Goal: Book appointment/travel/reservation

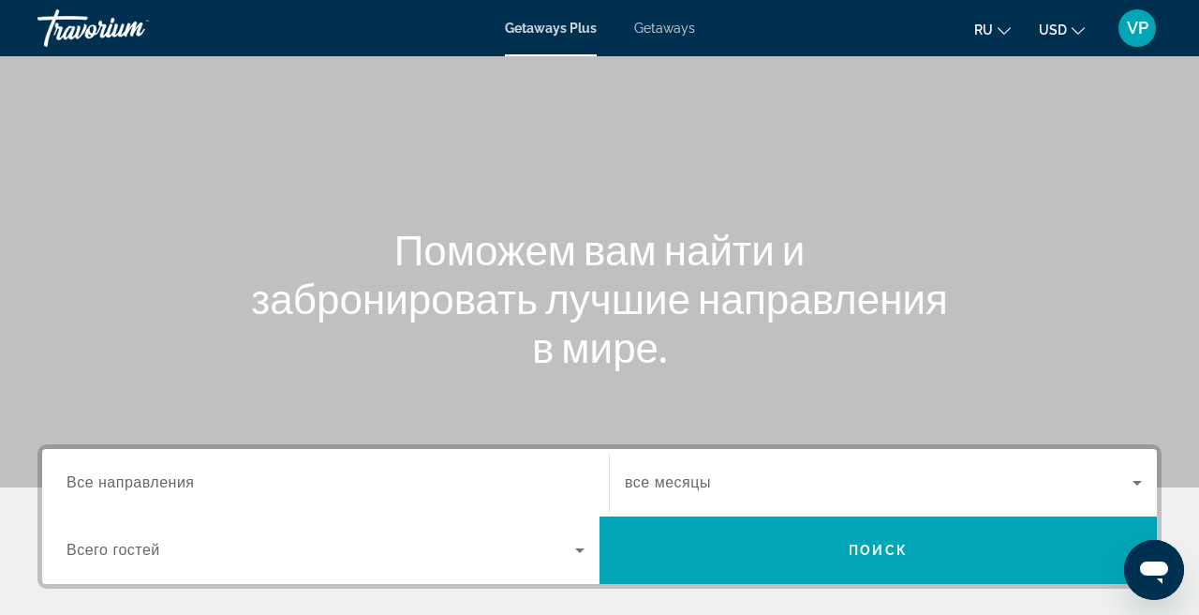
scroll to position [91, 0]
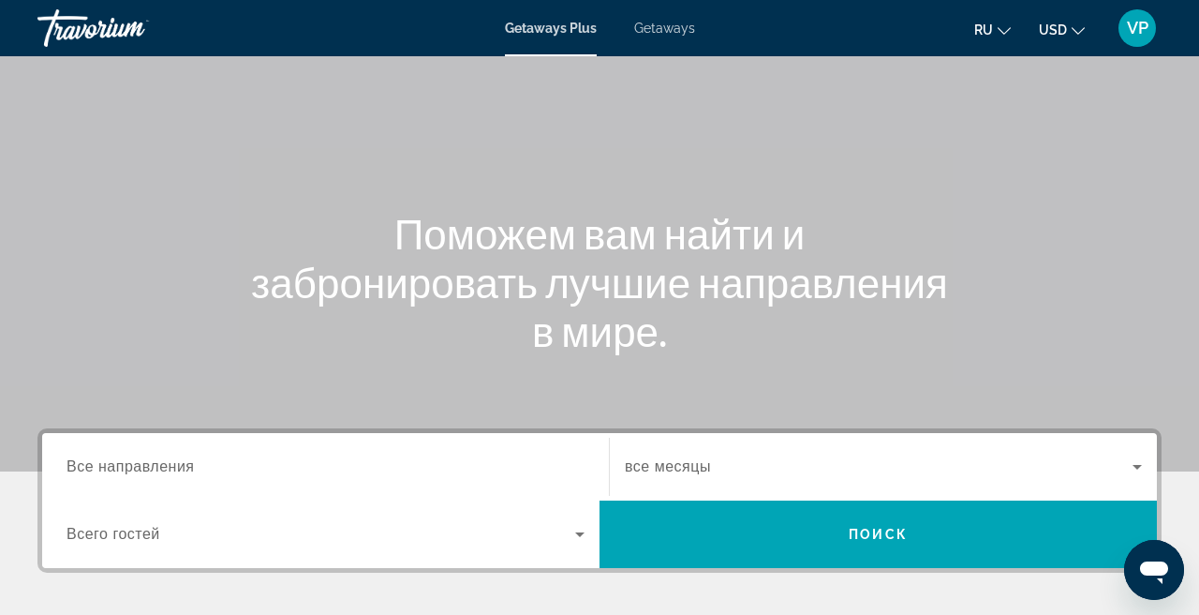
click at [656, 23] on span "Getaways" at bounding box center [664, 28] width 61 height 15
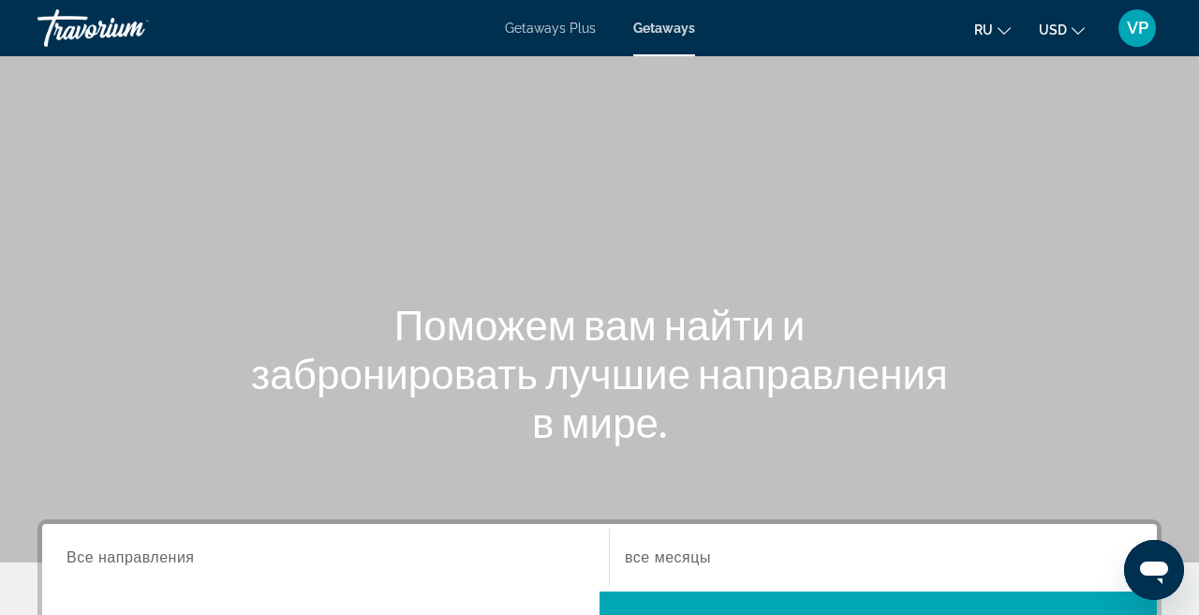
scroll to position [68, 0]
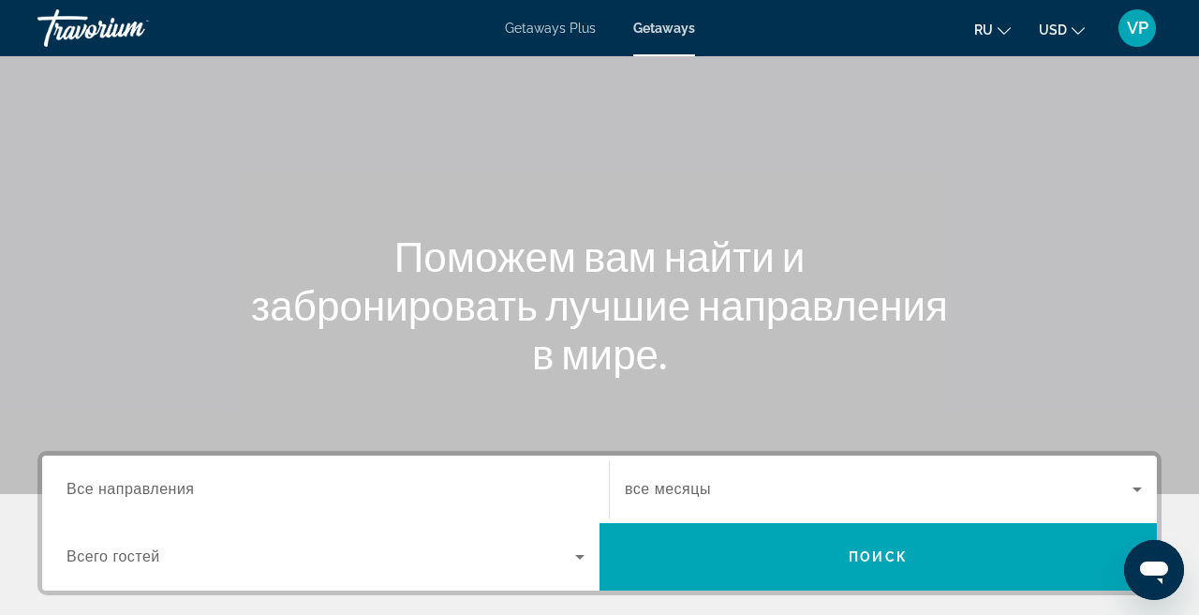
click at [1065, 27] on span "USD" at bounding box center [1053, 29] width 28 height 15
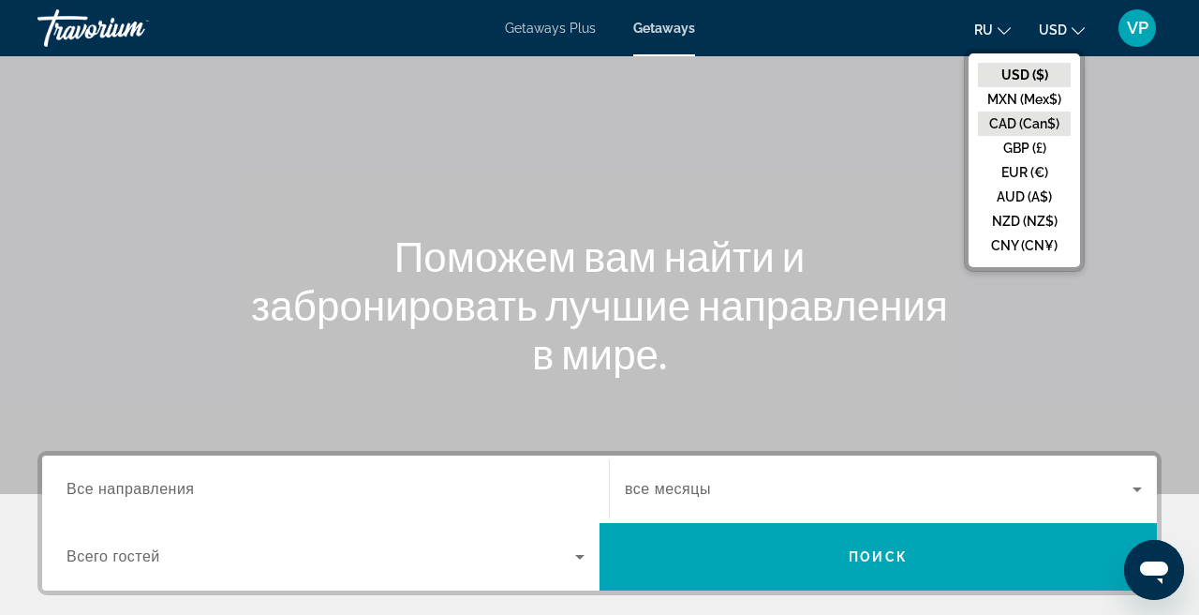
click at [1023, 112] on button "CAD (Can$)" at bounding box center [1024, 123] width 93 height 24
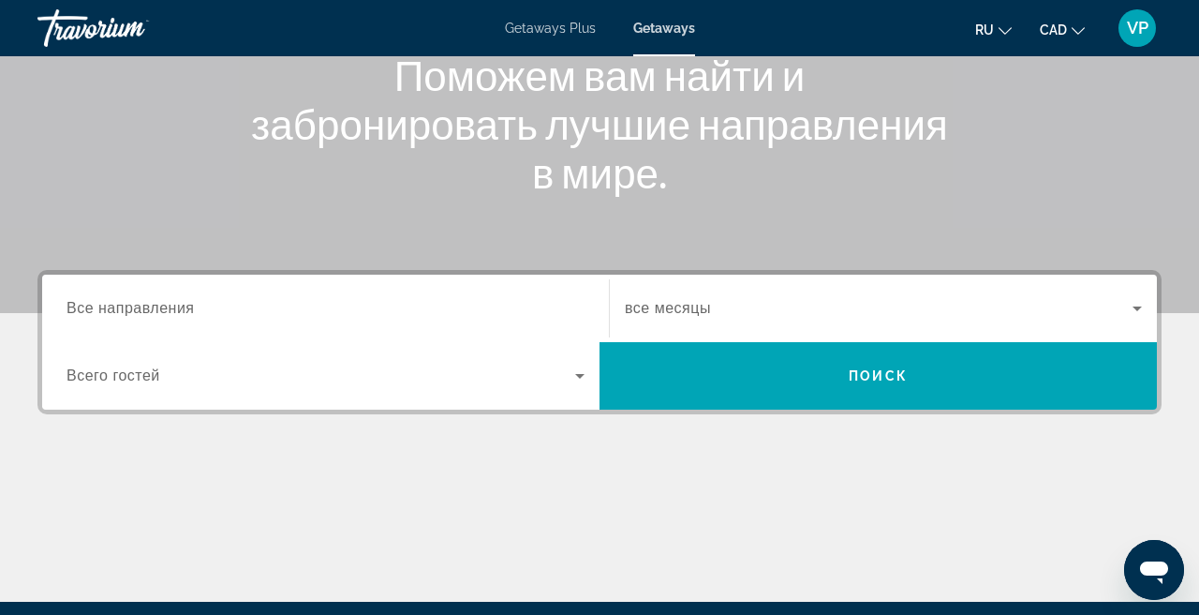
click at [275, 309] on input "Destination Все направления" at bounding box center [326, 309] width 518 height 22
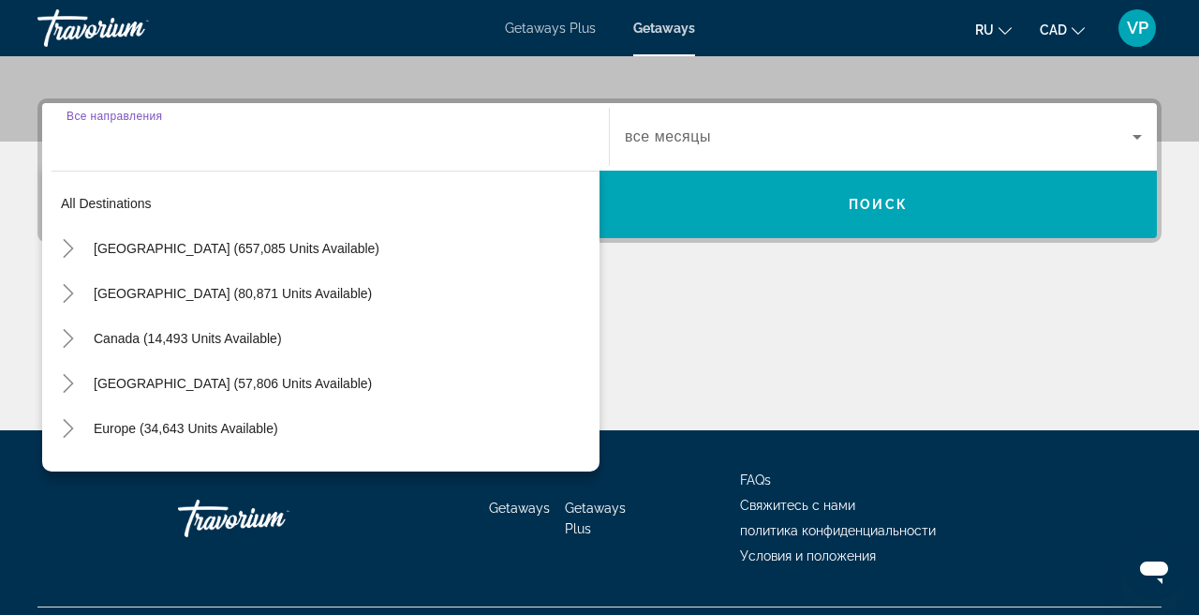
scroll to position [458, 0]
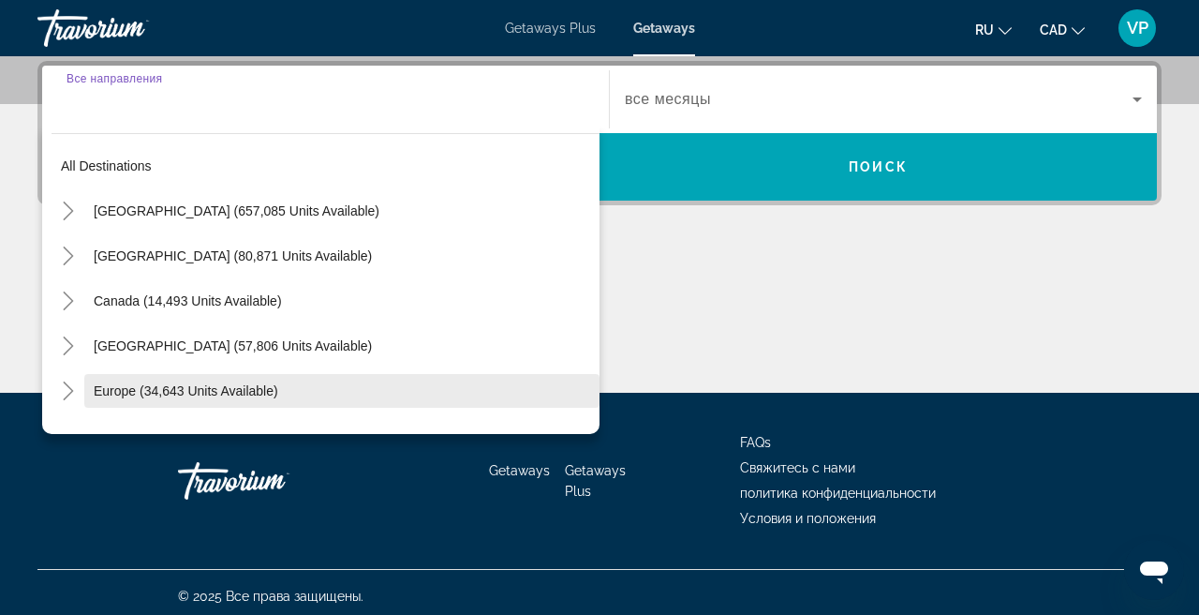
click at [135, 391] on span "Europe (34,643 units available)" at bounding box center [186, 390] width 185 height 15
type input "**********"
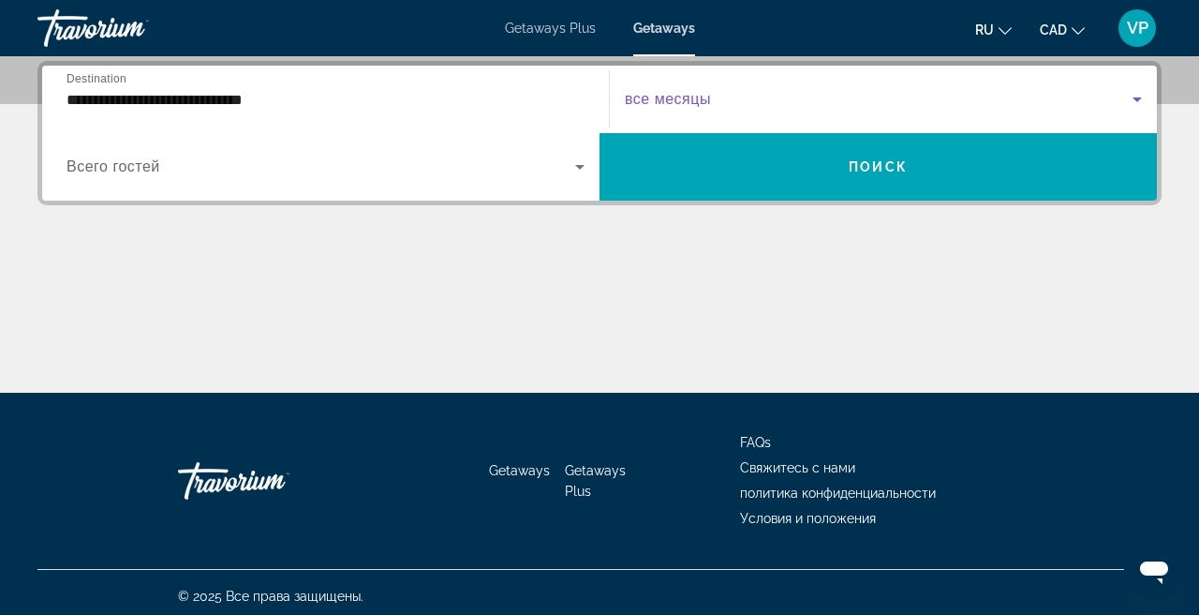
click at [813, 90] on span "Search widget" at bounding box center [879, 99] width 508 height 22
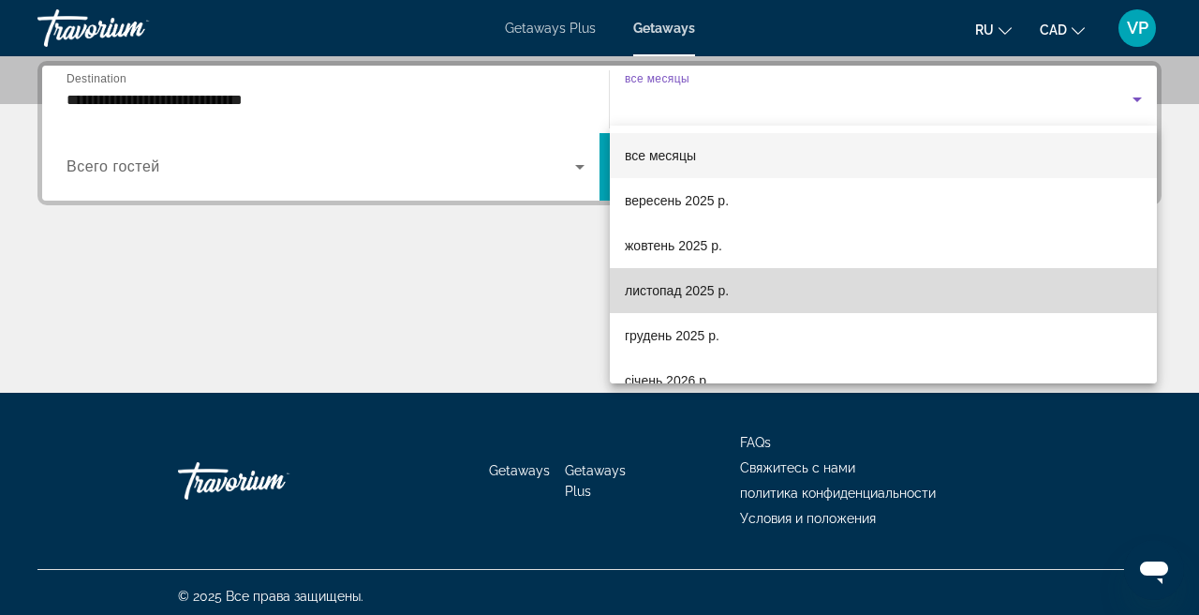
click at [678, 291] on span "листопад 2025 р." at bounding box center [677, 290] width 104 height 22
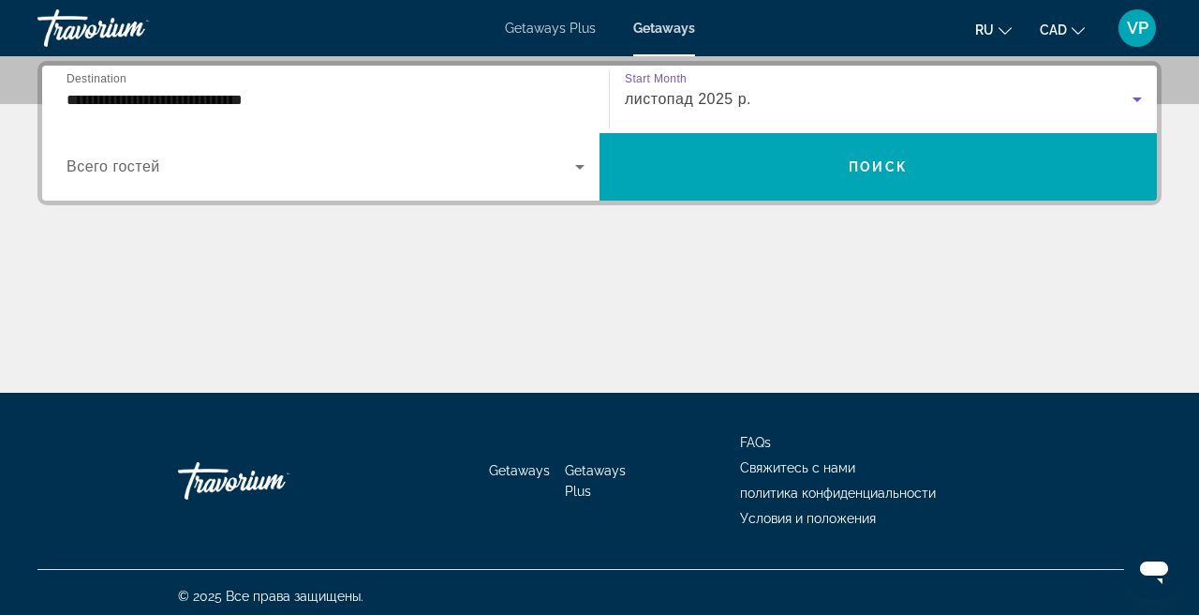
click at [244, 165] on span "Search widget" at bounding box center [321, 167] width 509 height 22
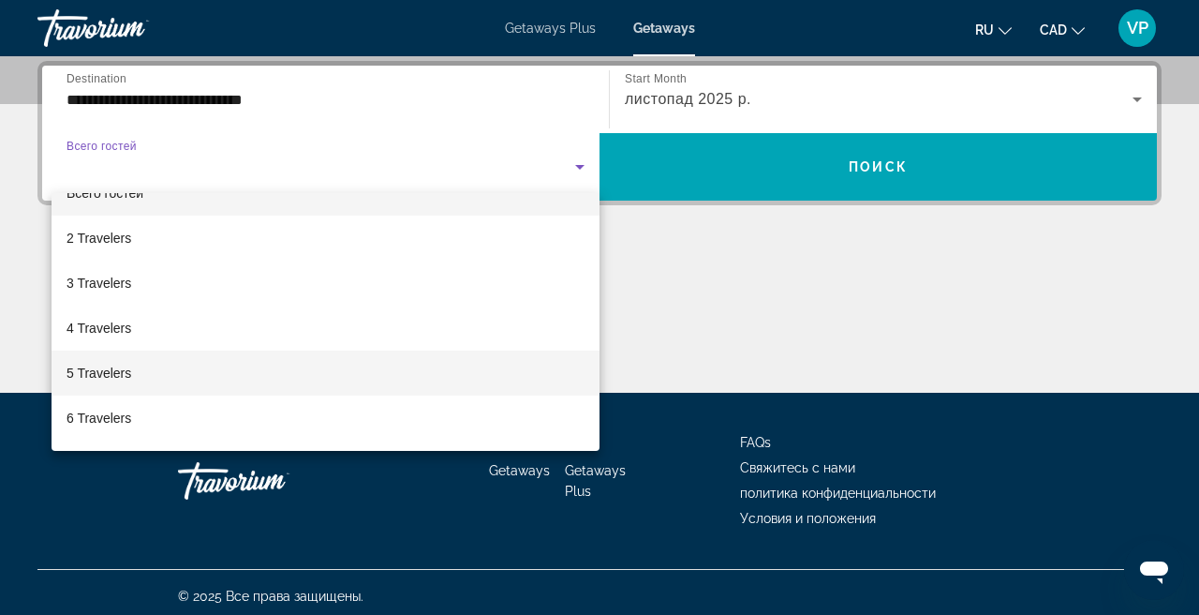
scroll to position [38, 0]
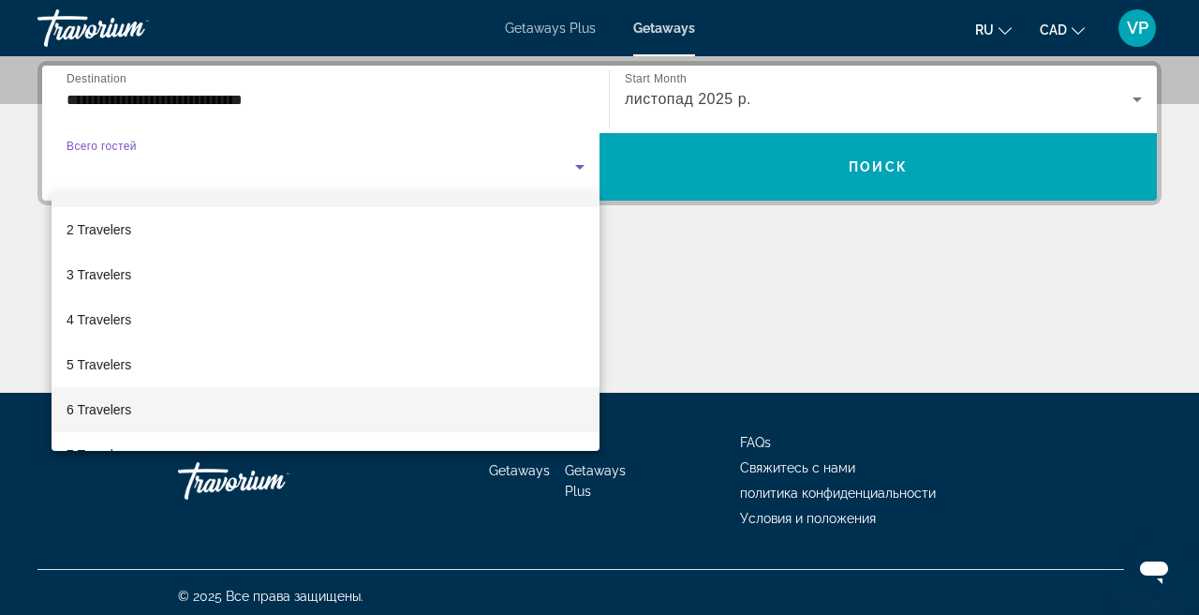
click at [139, 409] on mat-option "6 Travelers" at bounding box center [326, 409] width 548 height 45
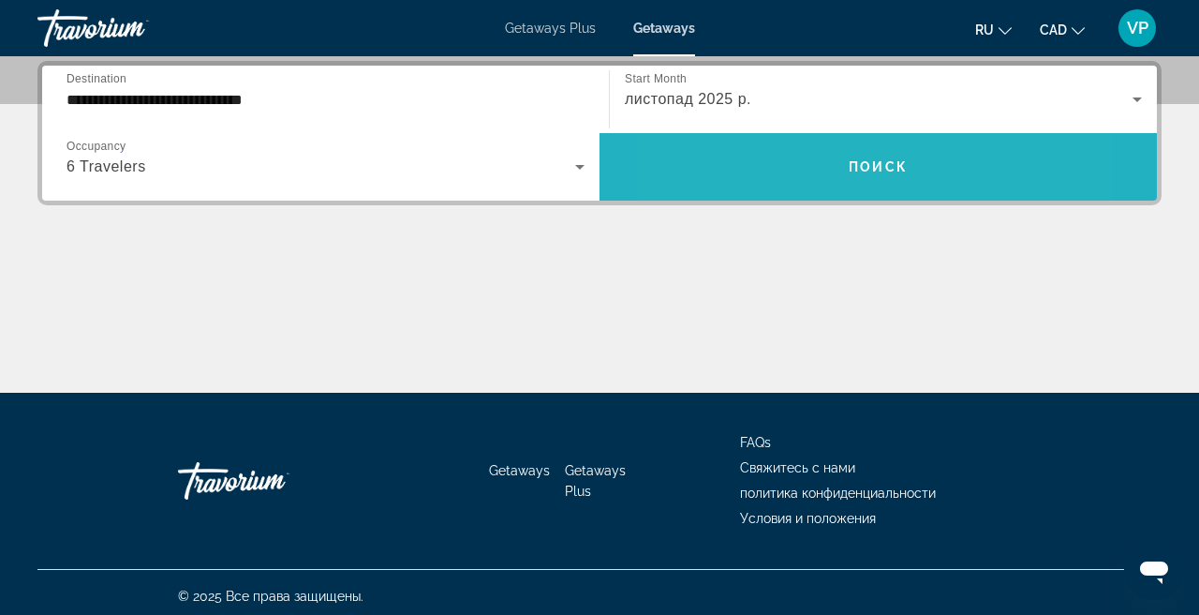
click at [779, 176] on span "Search widget" at bounding box center [878, 166] width 557 height 45
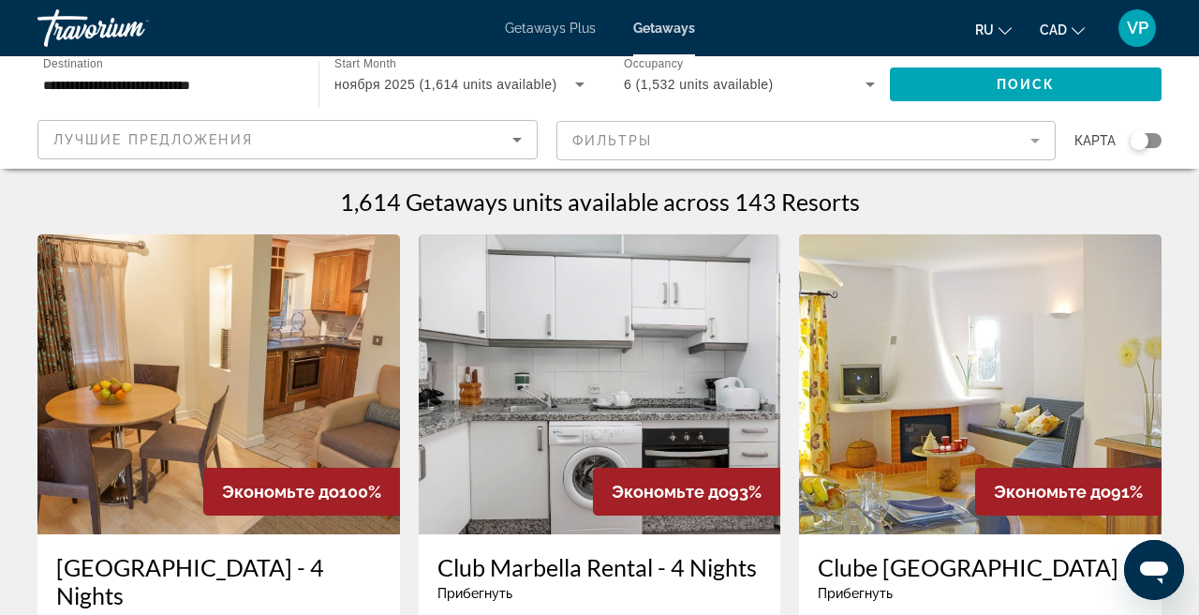
click at [683, 137] on mat-form-field "Фильтры" at bounding box center [807, 140] width 500 height 39
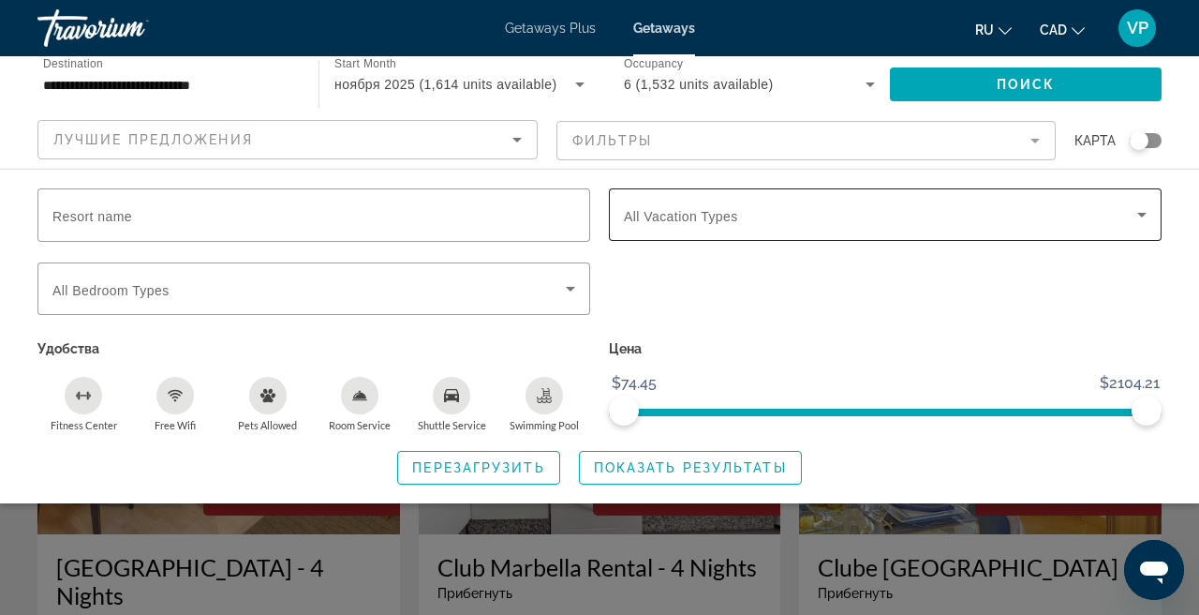
click at [726, 224] on div "Vacation Types All Vacation Types" at bounding box center [885, 214] width 523 height 52
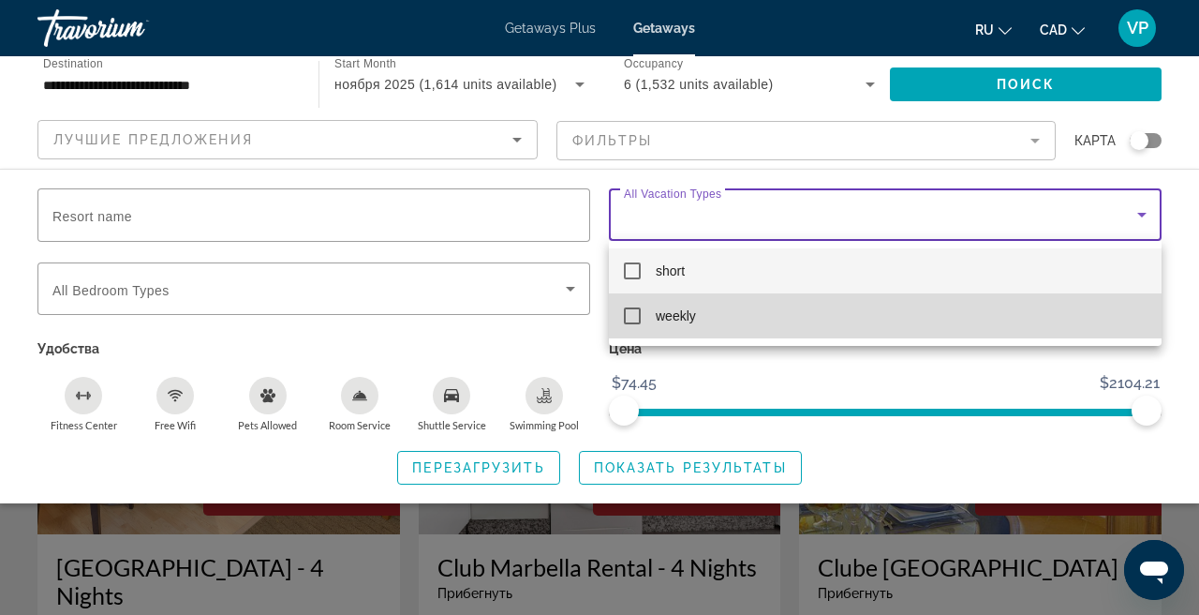
click at [665, 320] on span "weekly" at bounding box center [676, 315] width 40 height 22
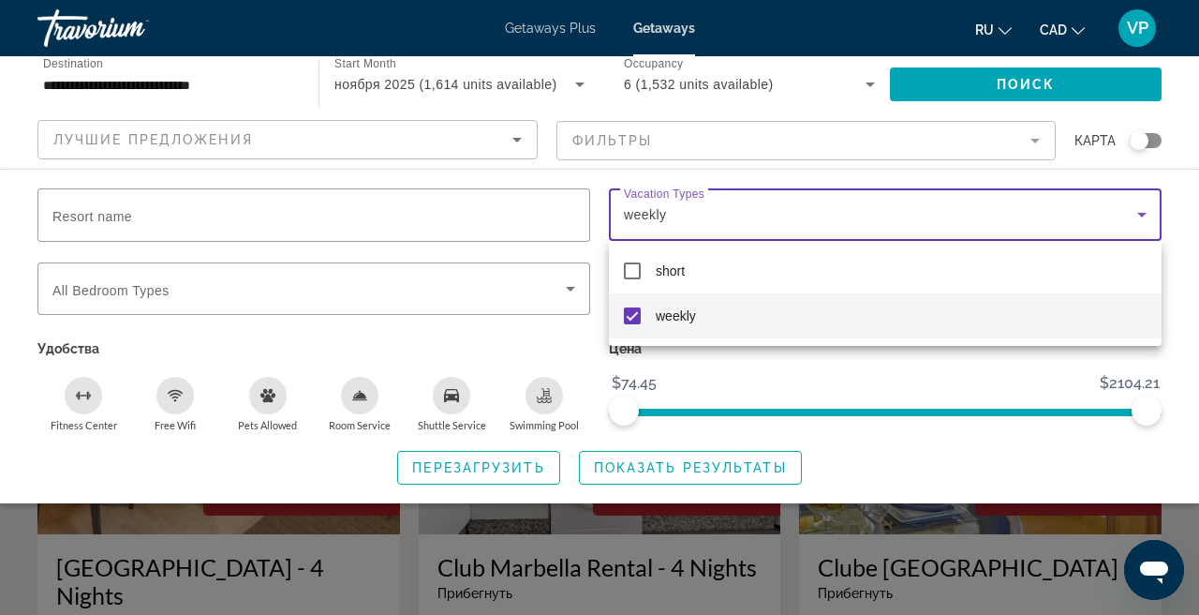
click at [672, 470] on div at bounding box center [599, 307] width 1199 height 615
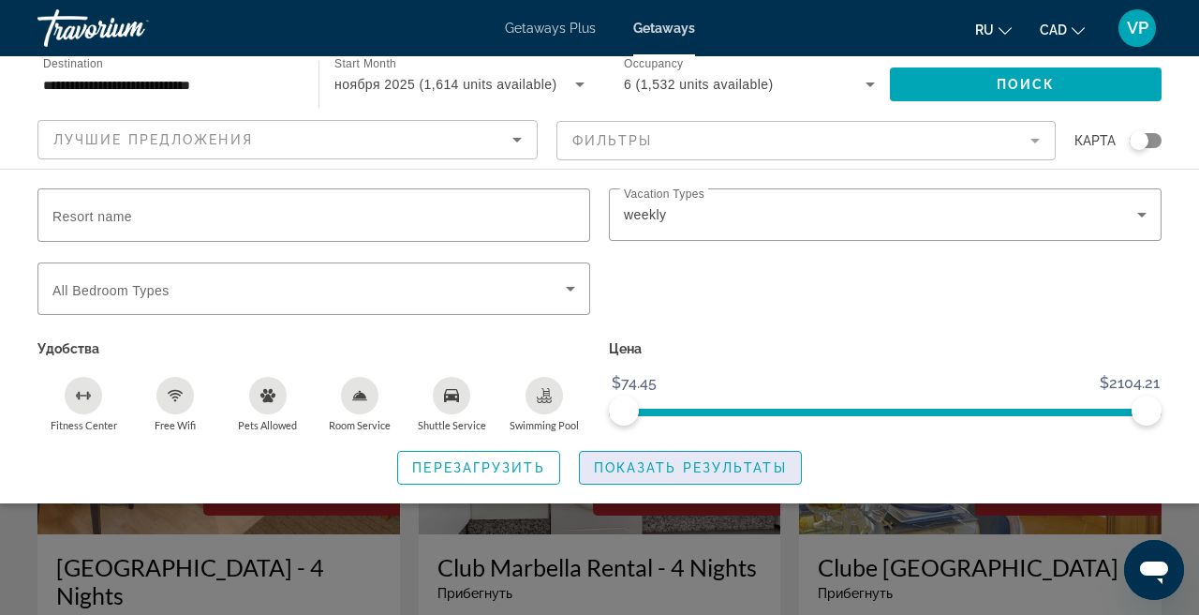
click at [657, 463] on span "Показать результаты" at bounding box center [690, 467] width 193 height 15
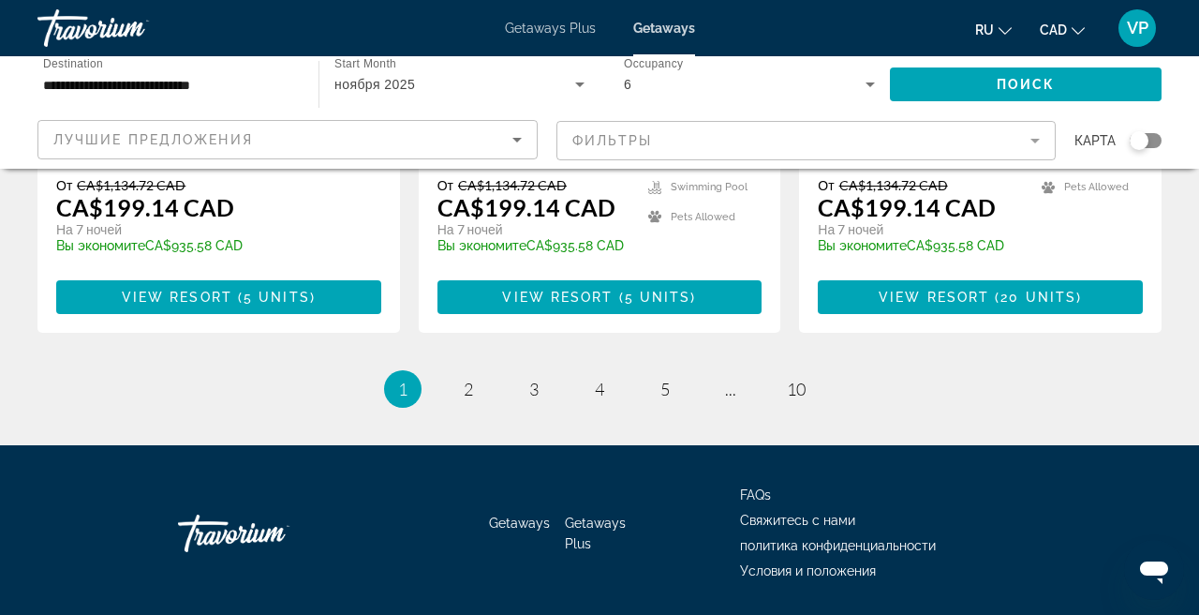
scroll to position [2501, 0]
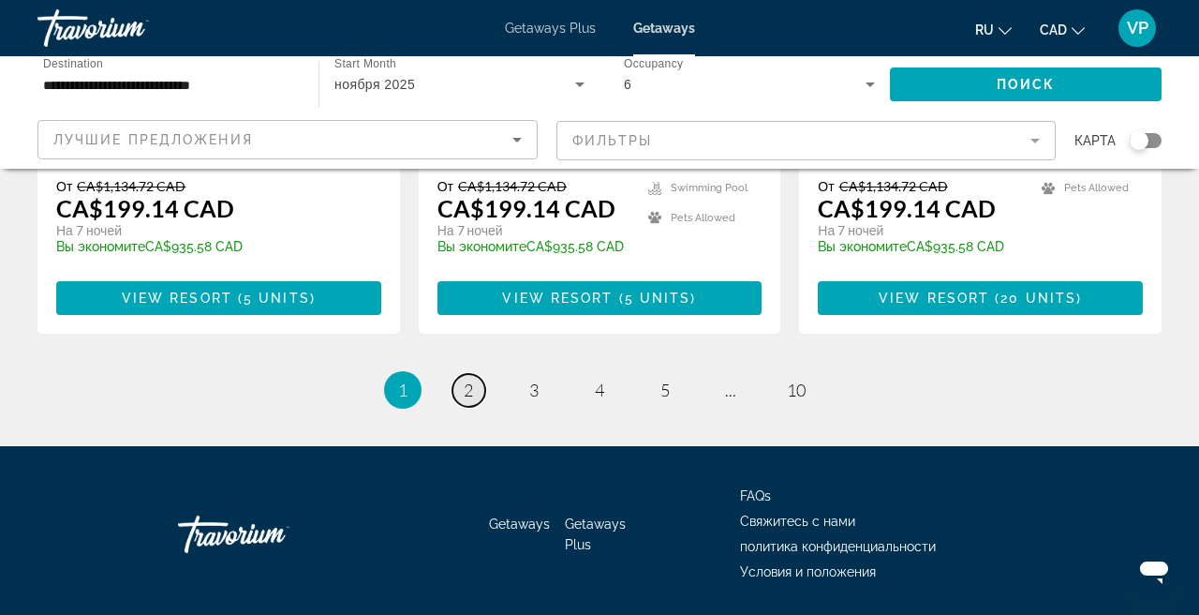
click at [474, 374] on link "page 2" at bounding box center [469, 390] width 33 height 33
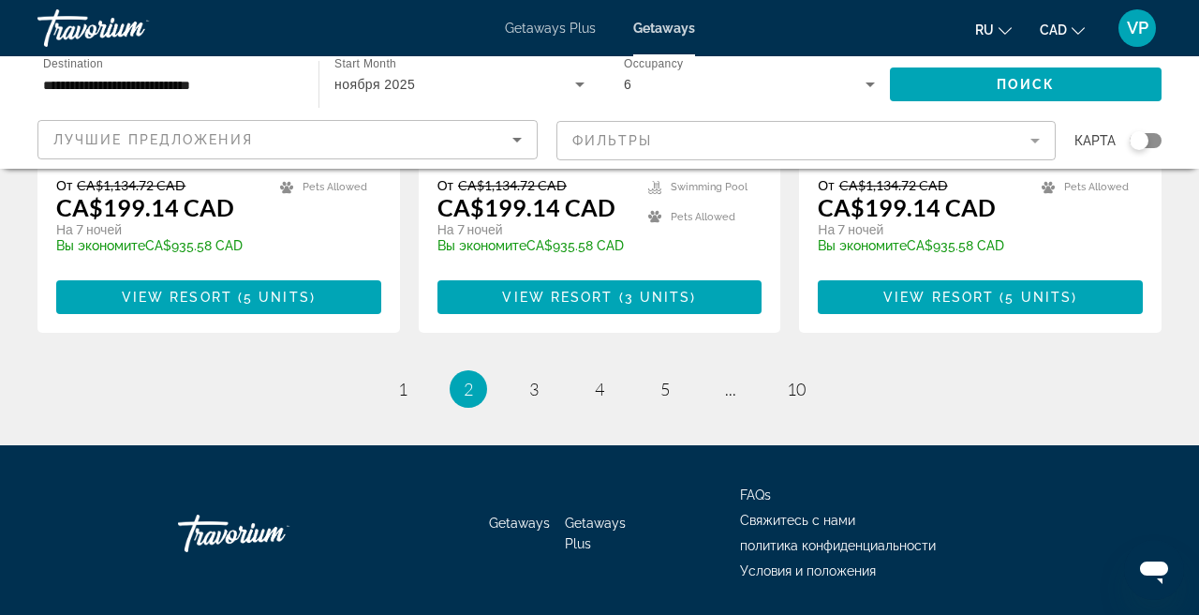
scroll to position [2501, 0]
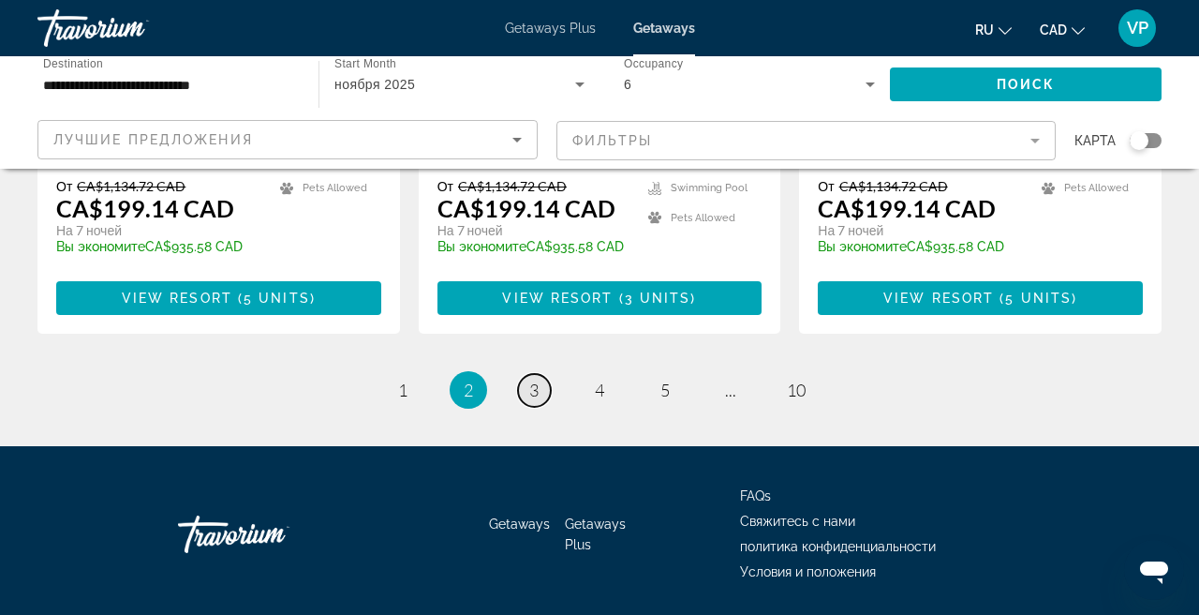
click at [540, 374] on link "page 3" at bounding box center [534, 390] width 33 height 33
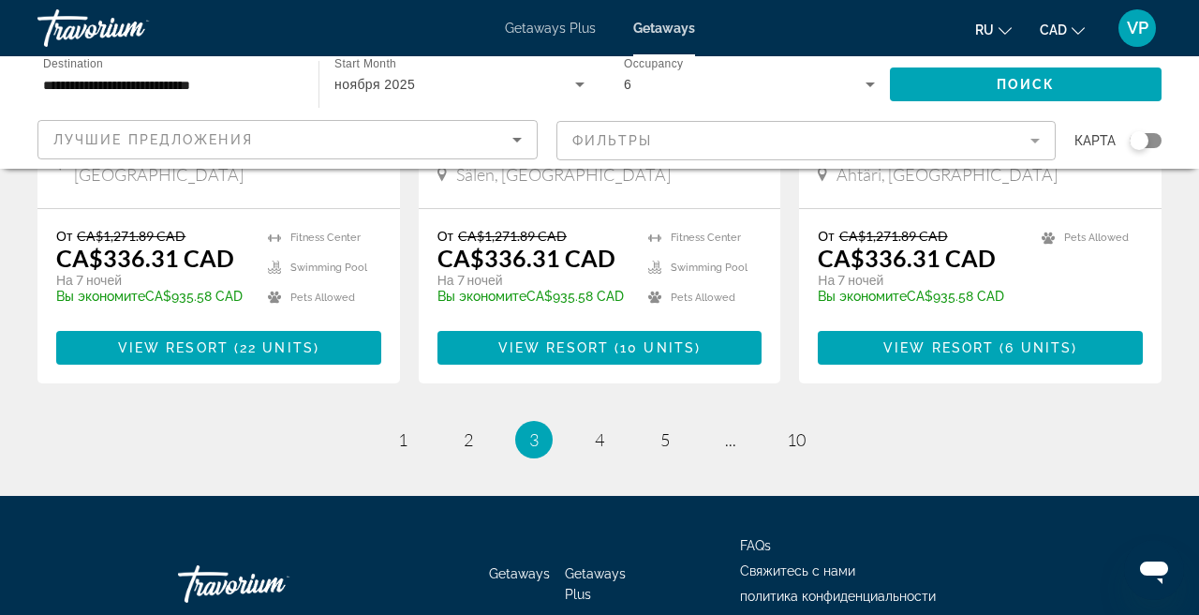
scroll to position [2513, 0]
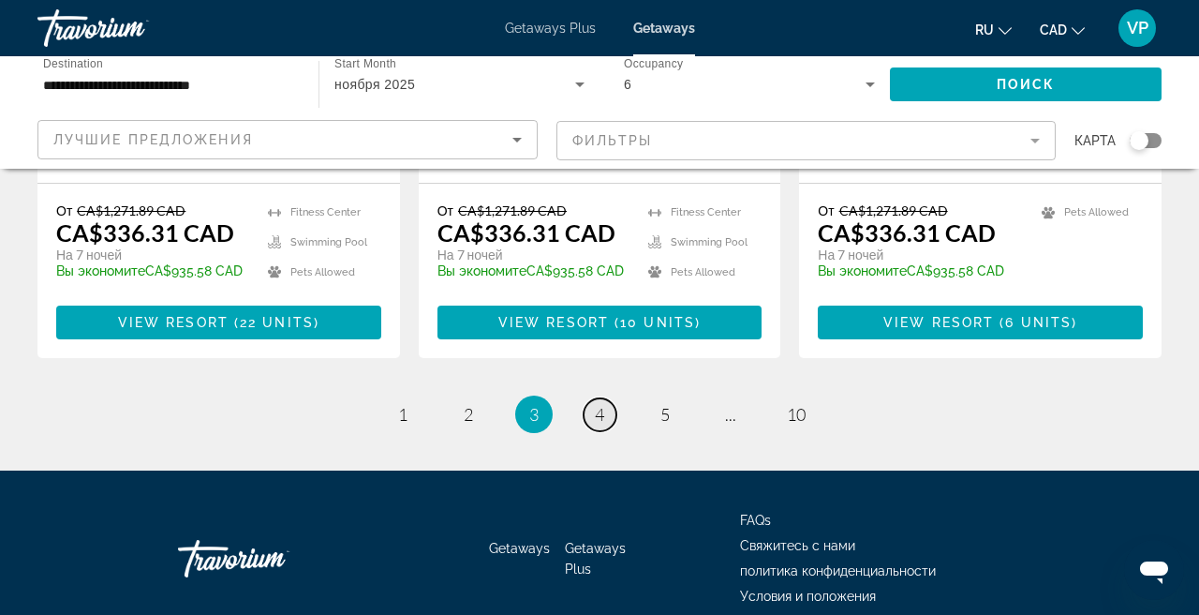
click at [603, 404] on span "4" at bounding box center [599, 414] width 9 height 21
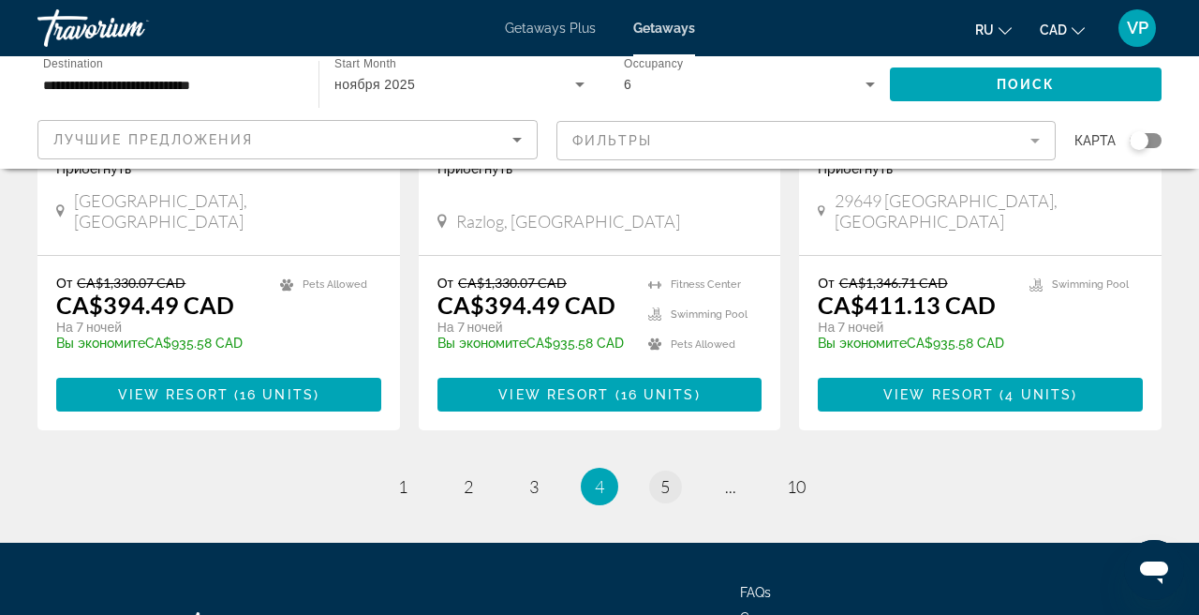
scroll to position [2558, 0]
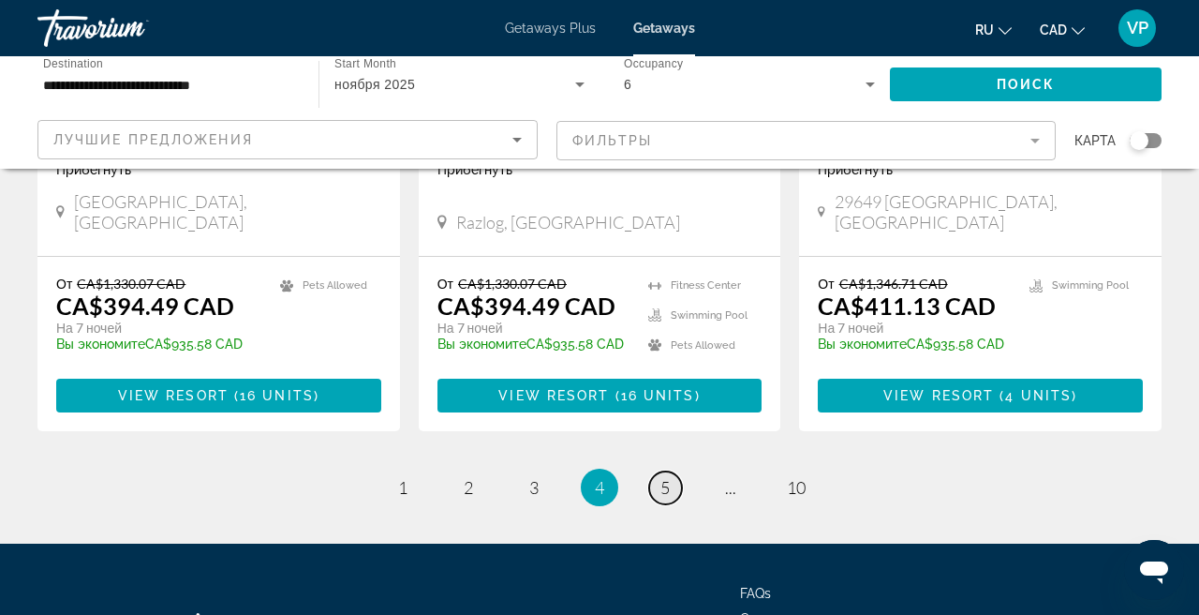
click at [662, 477] on span "5" at bounding box center [664, 487] width 9 height 21
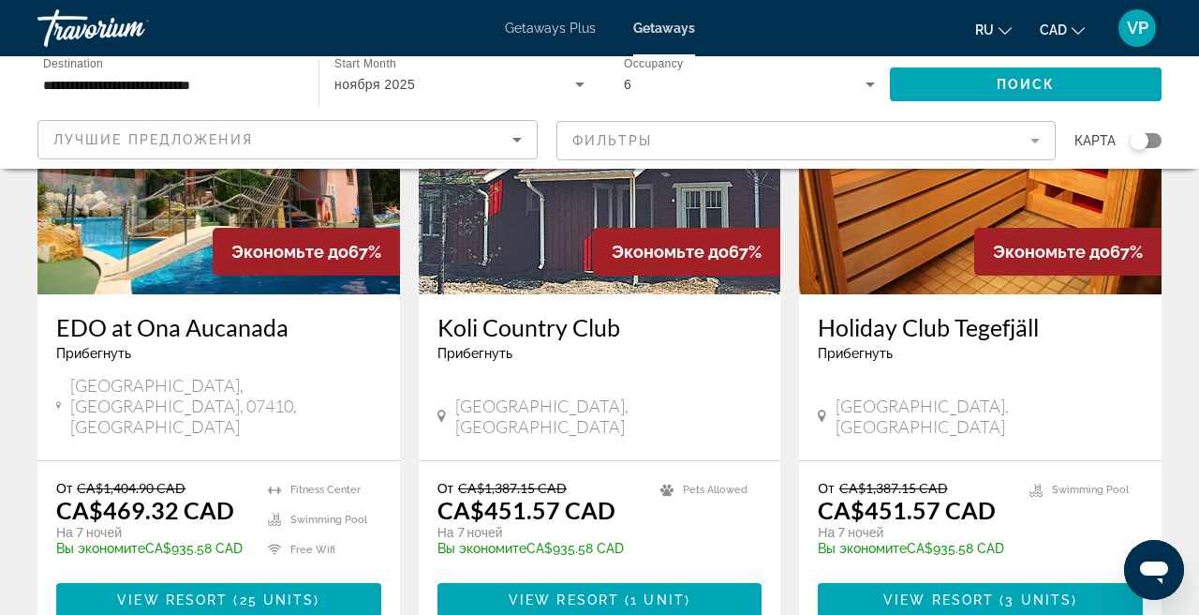
scroll to position [1591, 0]
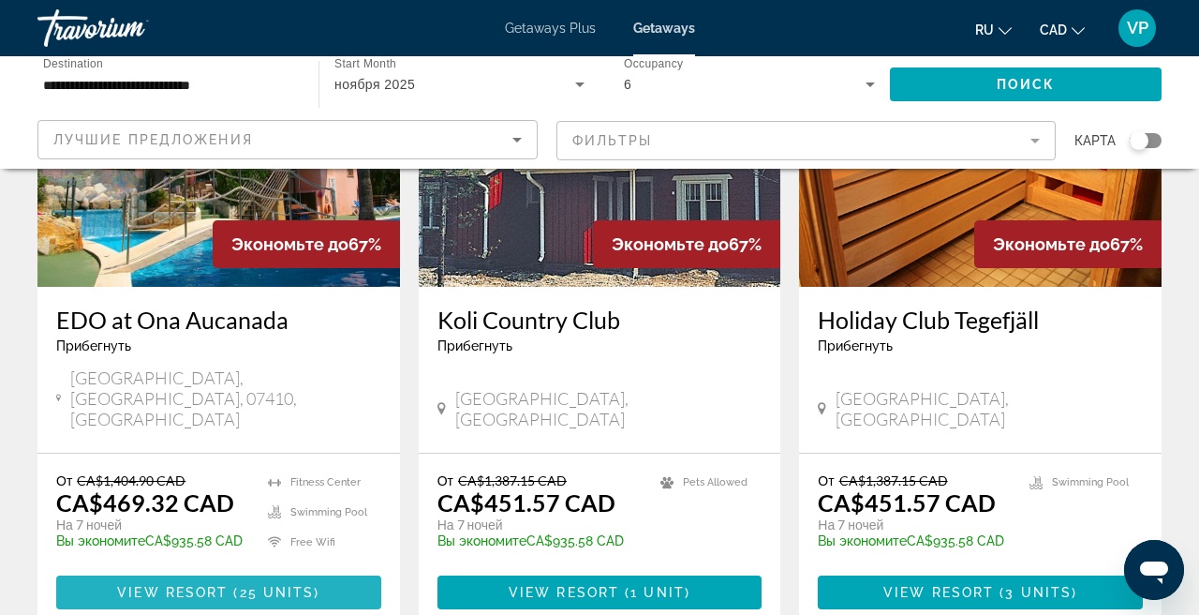
click at [255, 585] on span "25 units" at bounding box center [277, 592] width 75 height 15
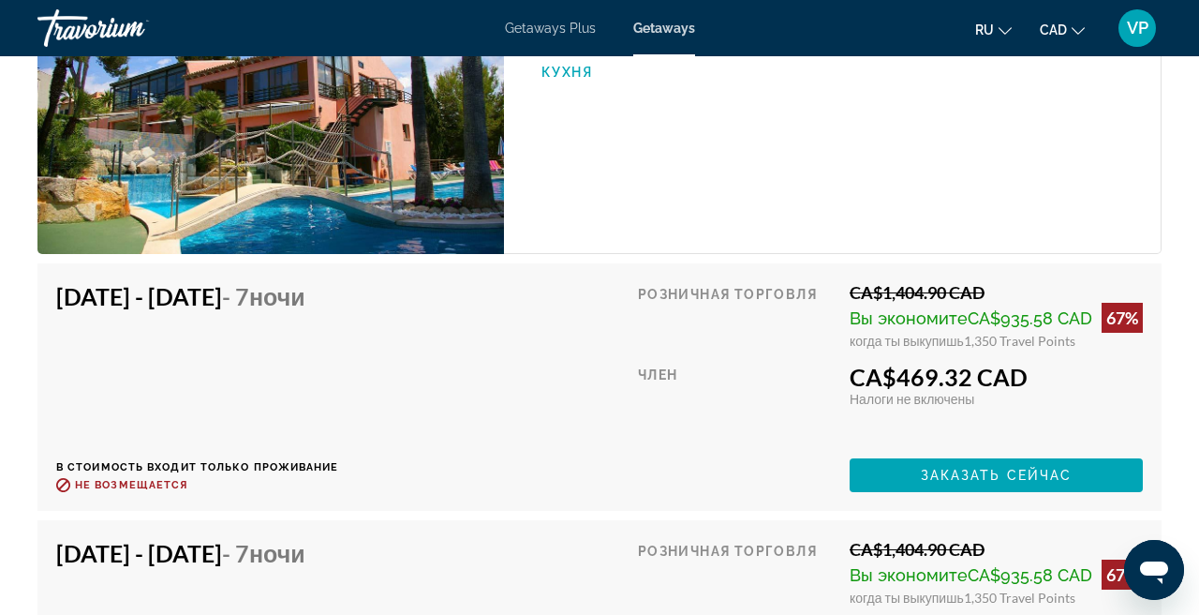
scroll to position [3603, 0]
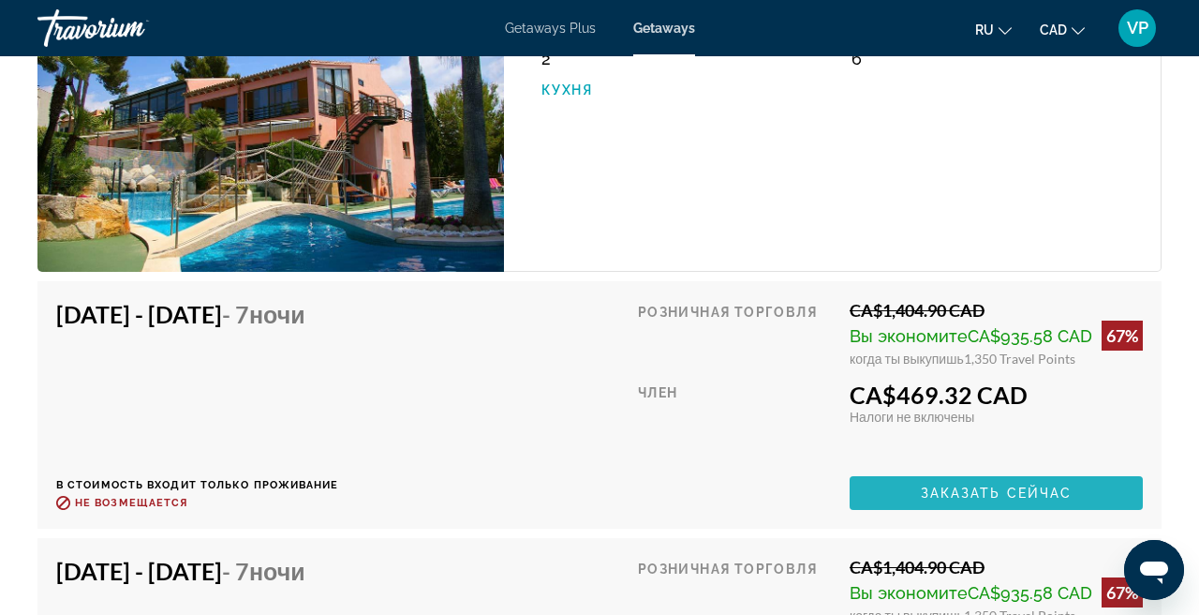
click at [926, 485] on span "Заказать сейчас" at bounding box center [997, 492] width 152 height 15
